Goal: Navigation & Orientation: Find specific page/section

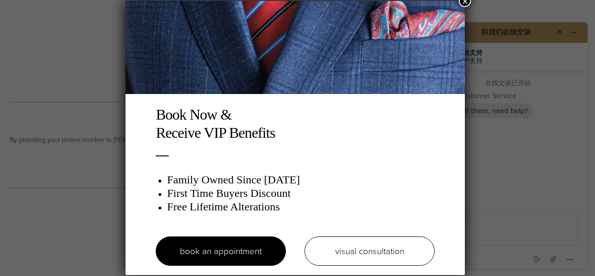
drag, startPoint x: 592, startPoint y: 20, endPoint x: 595, endPoint y: 245, distance: 225.2
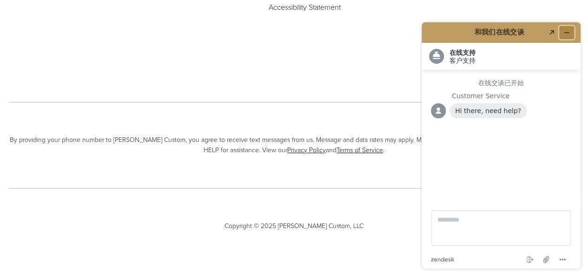
click at [570, 33] on icon "最小化小组件" at bounding box center [567, 32] width 7 height 7
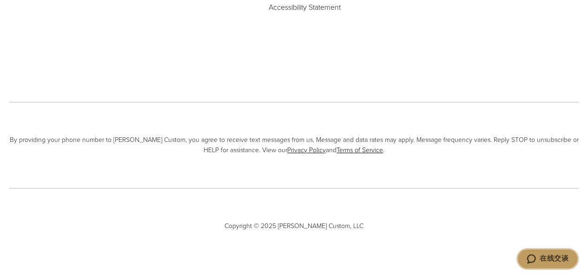
scroll to position [4640, 0]
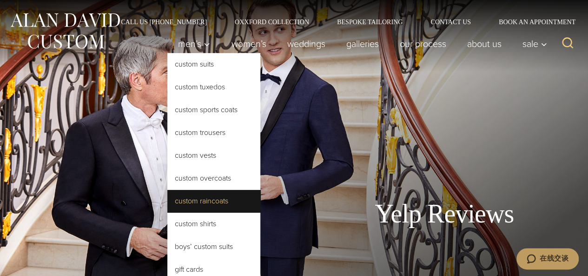
click at [224, 205] on link "Custom Raincoats" at bounding box center [213, 201] width 93 height 22
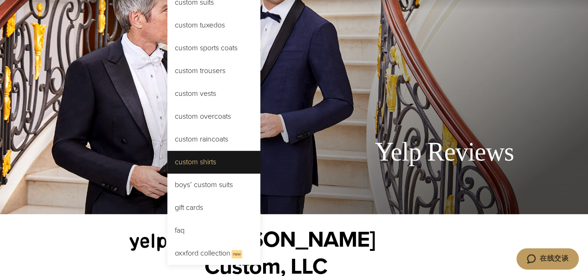
scroll to position [93, 0]
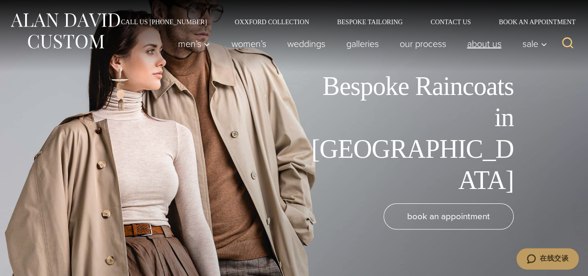
click at [498, 46] on link "About Us" at bounding box center [484, 43] width 55 height 19
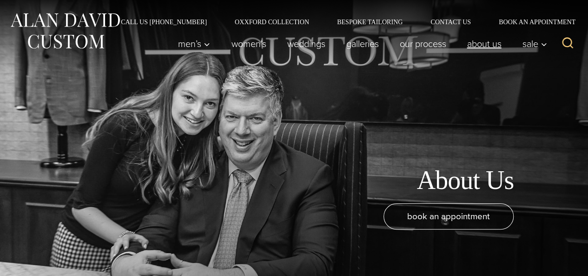
click at [484, 48] on link "About Us" at bounding box center [484, 43] width 55 height 19
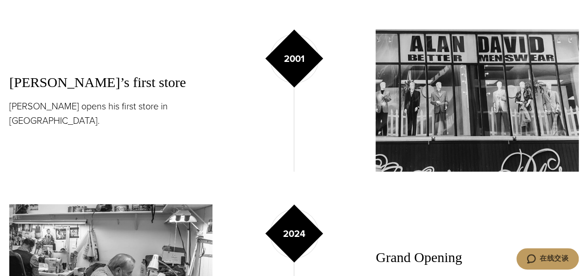
scroll to position [1240, 0]
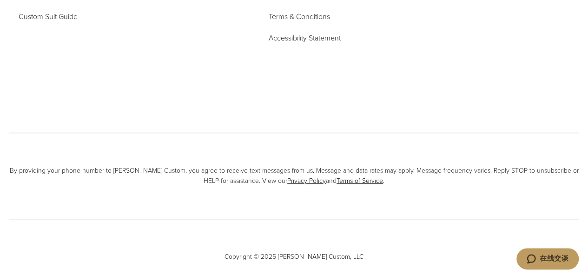
scroll to position [3755, 0]
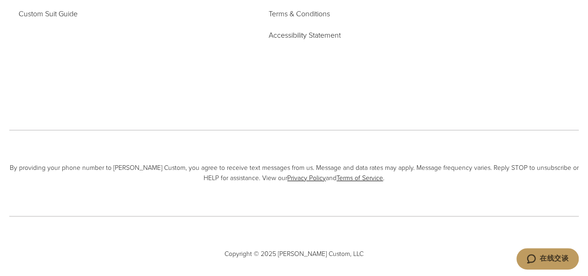
click at [9, 160] on div "By providing your phone number to [PERSON_NAME] Custom, you agree to receive te…" at bounding box center [294, 173] width 570 height 87
